Goal: Find contact information: Find contact information

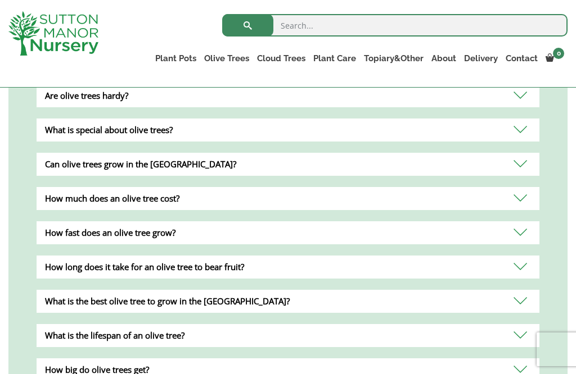
scroll to position [801, 0]
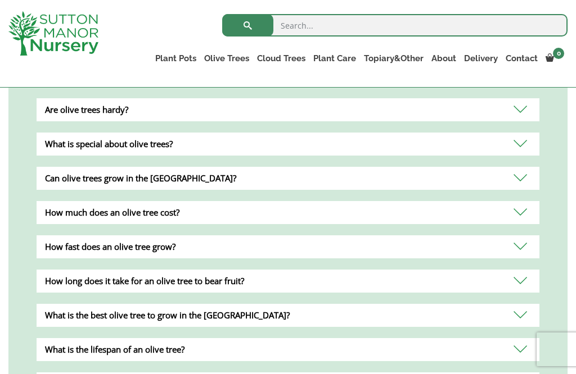
click at [516, 252] on div "How fast does an olive tree grow?" at bounding box center [288, 247] width 503 height 23
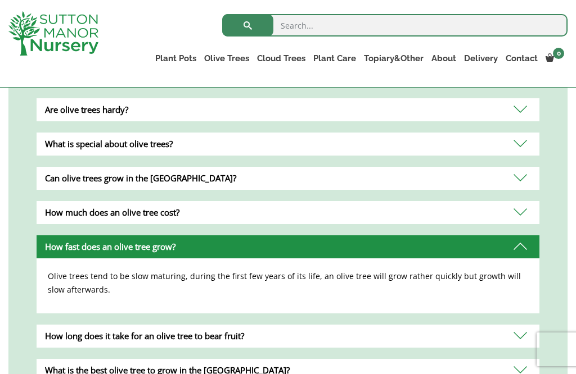
click at [511, 188] on div "Can olive trees grow in the [GEOGRAPHIC_DATA]?" at bounding box center [288, 178] width 503 height 23
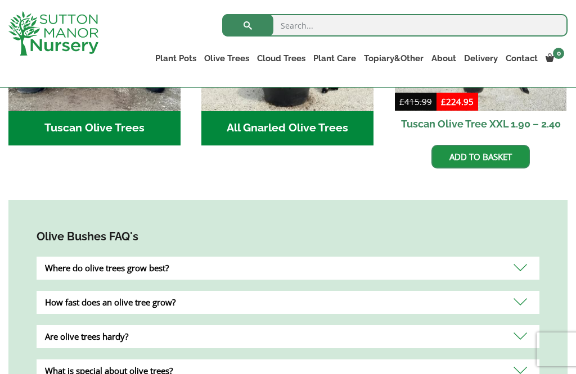
scroll to position [573, 0]
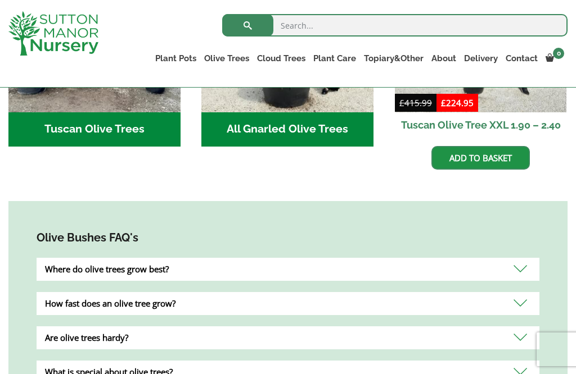
click at [518, 274] on div "Where do olive trees grow best?" at bounding box center [288, 269] width 503 height 23
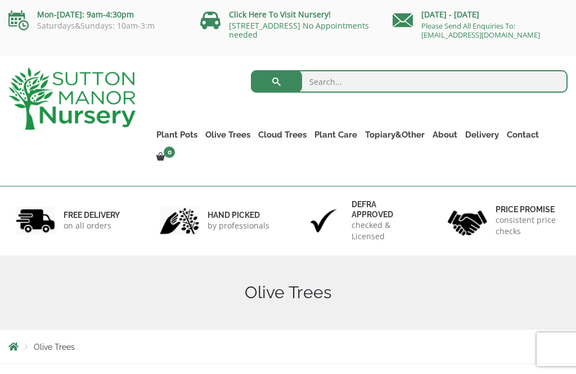
scroll to position [0, 0]
click at [263, 20] on link "[STREET_ADDRESS] No Appointments needed" at bounding box center [299, 30] width 140 height 20
click at [241, 29] on link "[STREET_ADDRESS] No Appointments needed" at bounding box center [299, 30] width 140 height 20
click at [251, 26] on link "[STREET_ADDRESS] No Appointments needed" at bounding box center [299, 30] width 140 height 20
